Goal: Navigation & Orientation: Find specific page/section

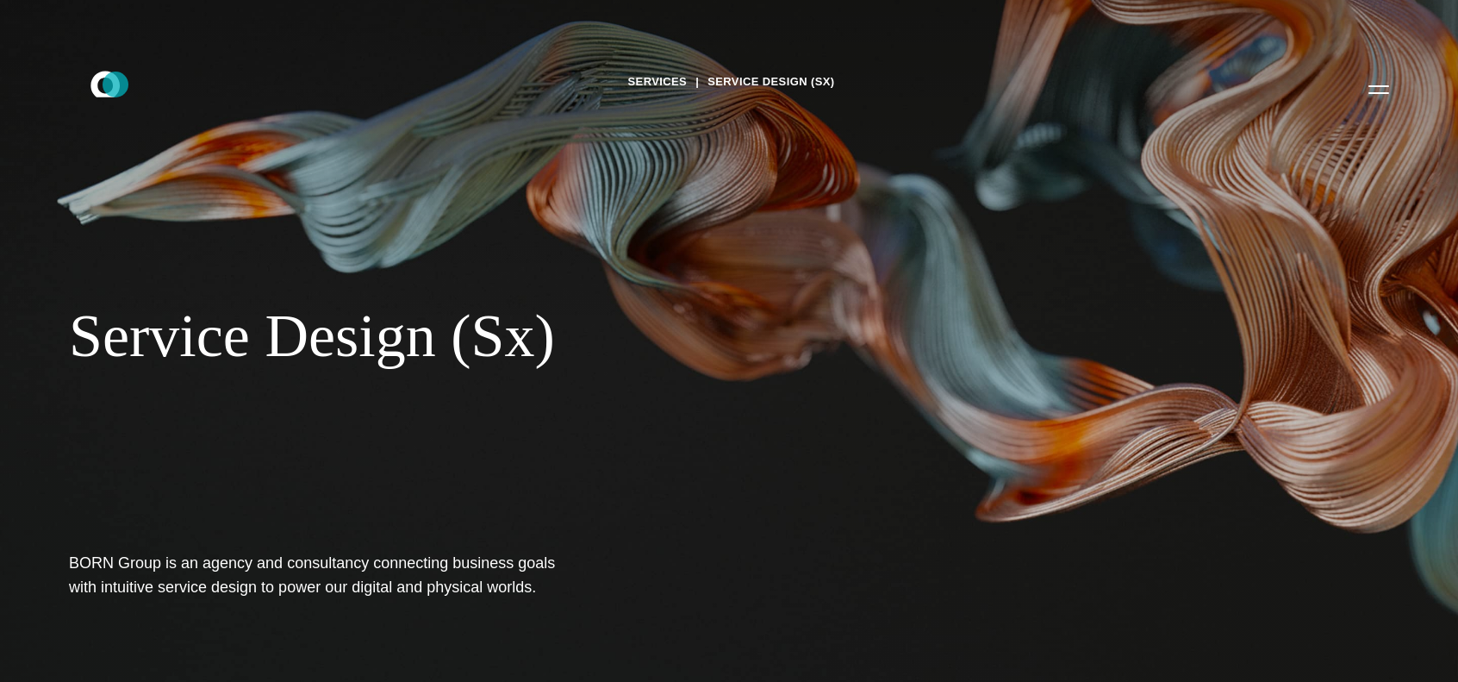
click at [115, 84] on icon at bounding box center [104, 84] width 29 height 26
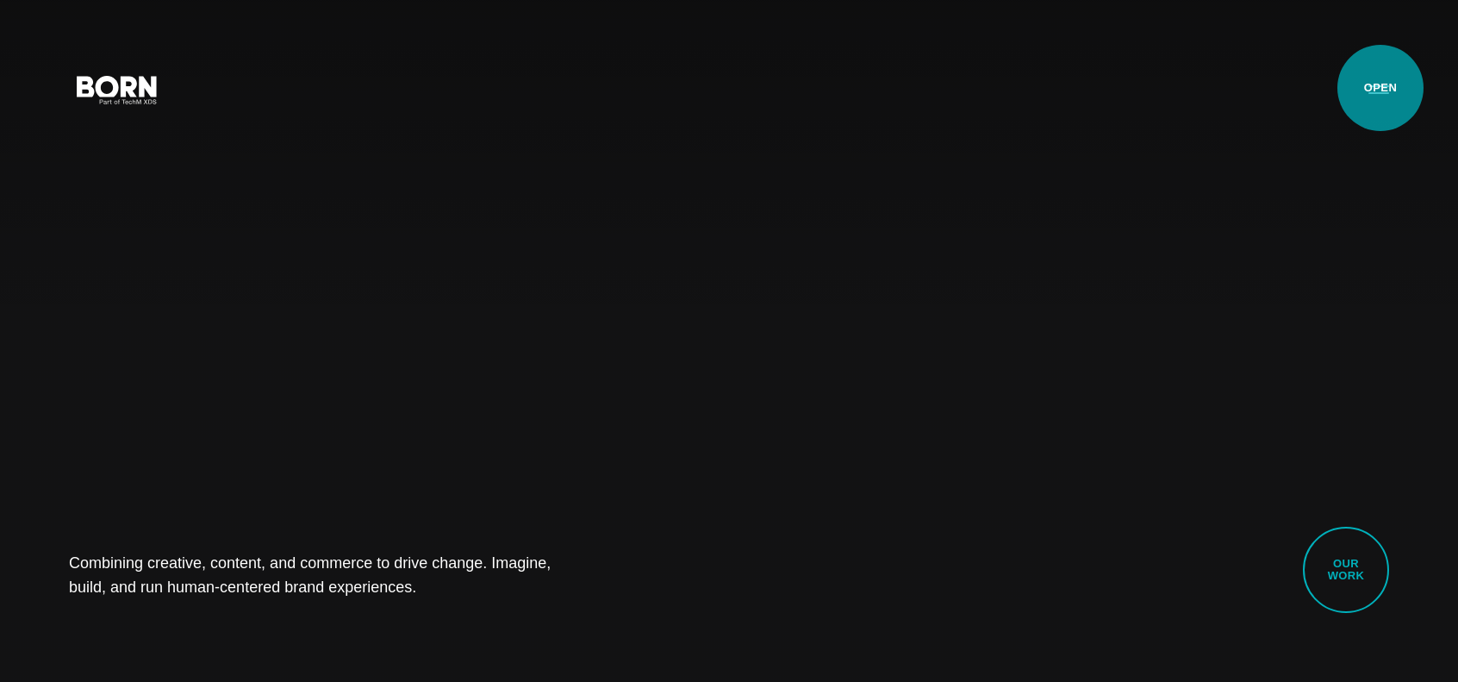
click at [1380, 88] on button "Primary Menu" at bounding box center [1378, 89] width 41 height 36
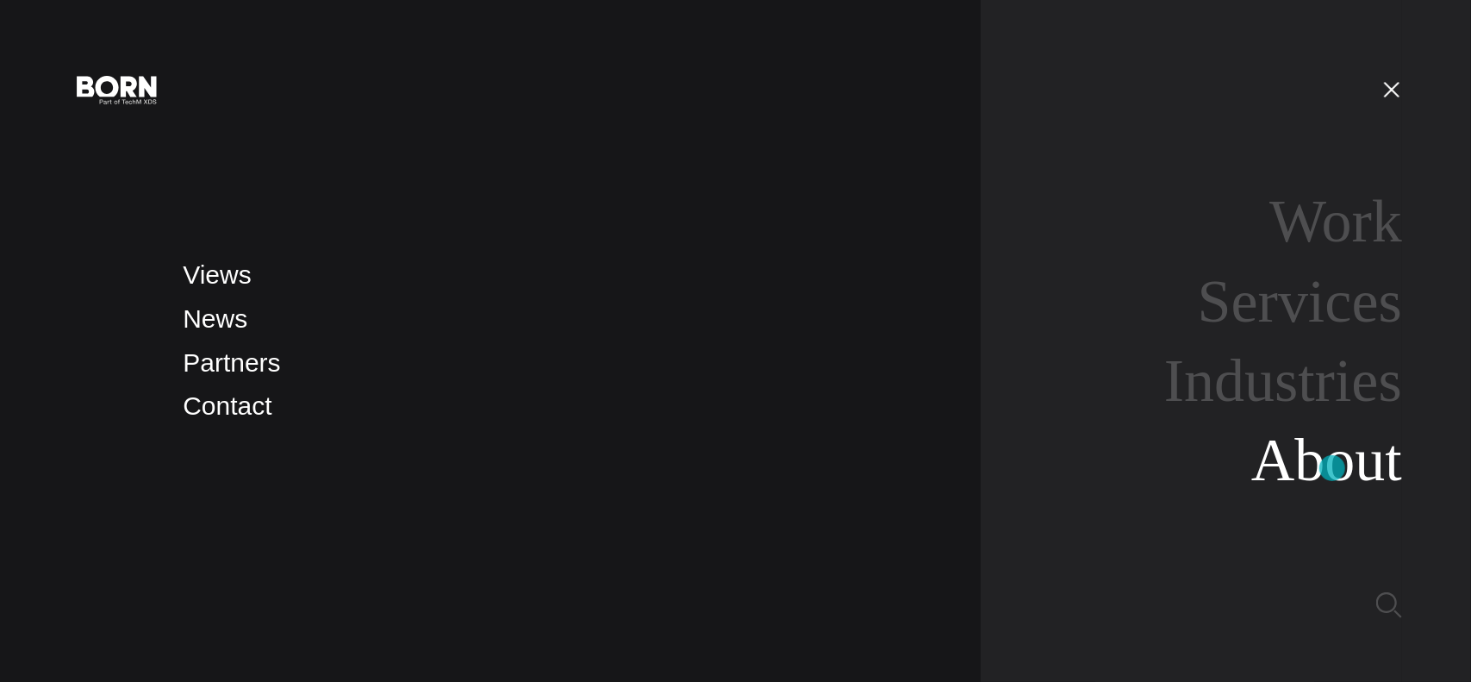
click at [1332, 468] on link "About" at bounding box center [1326, 460] width 151 height 66
